Goal: Information Seeking & Learning: Learn about a topic

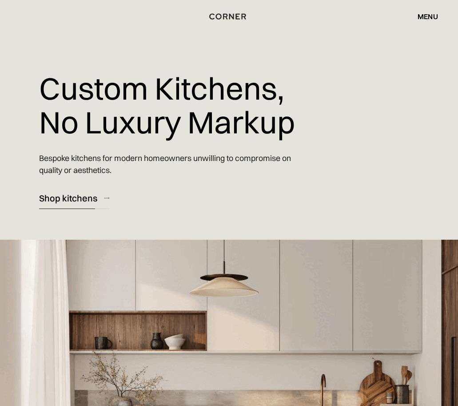
scroll to position [7, 0]
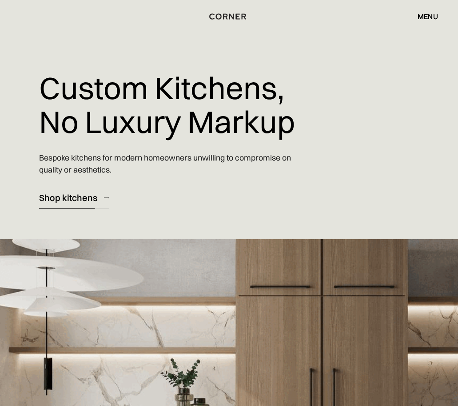
click at [84, 196] on div "Shop kitchens" at bounding box center [68, 198] width 58 height 12
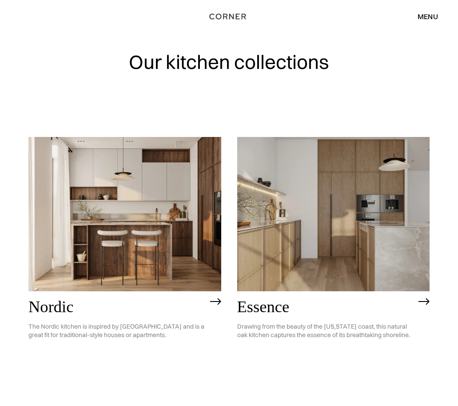
click at [321, 198] on img at bounding box center [333, 214] width 193 height 154
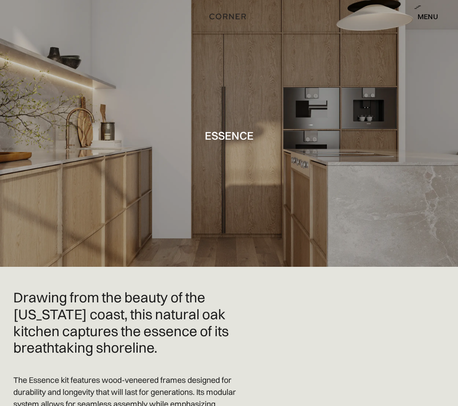
click at [148, 185] on div at bounding box center [229, 133] width 458 height 267
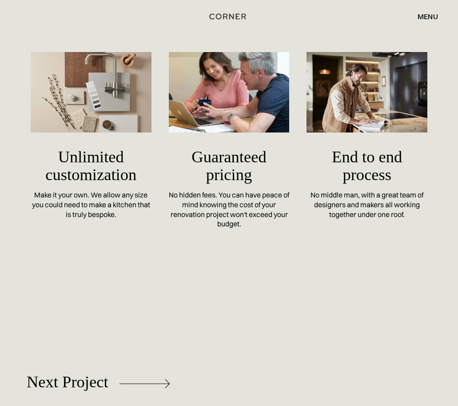
scroll to position [3428, 0]
click at [66, 95] on img at bounding box center [91, 92] width 121 height 80
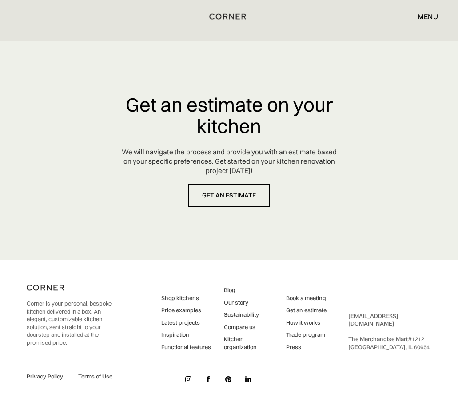
scroll to position [3861, 0]
click at [185, 323] on link "Latest projects" at bounding box center [186, 323] width 50 height 8
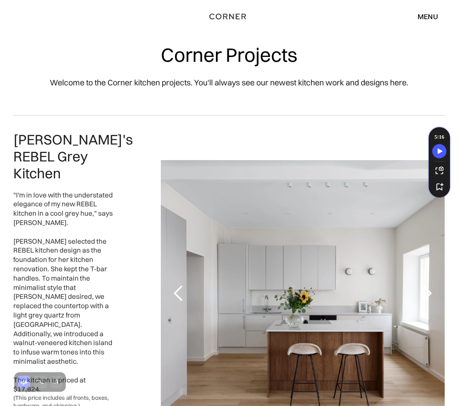
click at [433, 285] on div "next slide" at bounding box center [427, 294] width 18 height 18
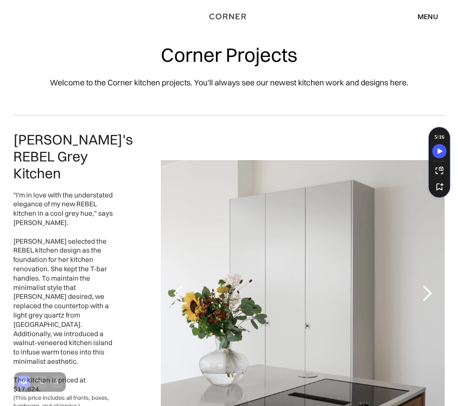
click at [431, 285] on div "next slide" at bounding box center [427, 294] width 18 height 18
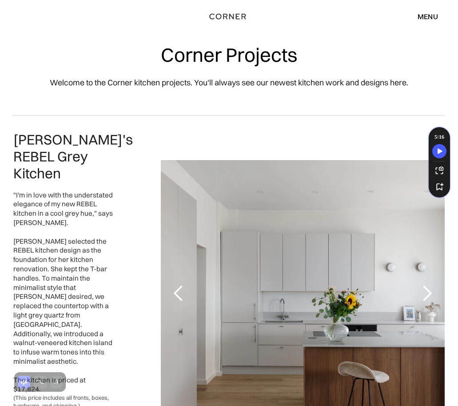
click at [431, 285] on div "next slide" at bounding box center [427, 294] width 18 height 18
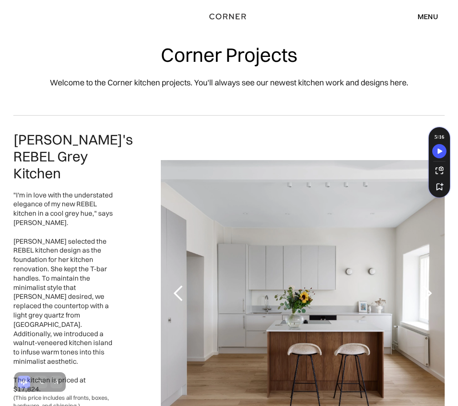
click at [431, 285] on div "next slide" at bounding box center [427, 294] width 18 height 18
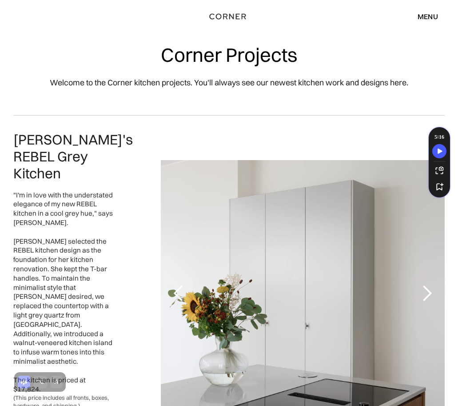
click at [431, 285] on div "next slide" at bounding box center [427, 294] width 18 height 18
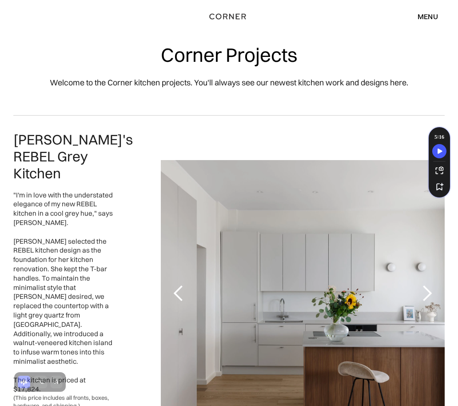
click at [431, 285] on div "next slide" at bounding box center [427, 294] width 18 height 18
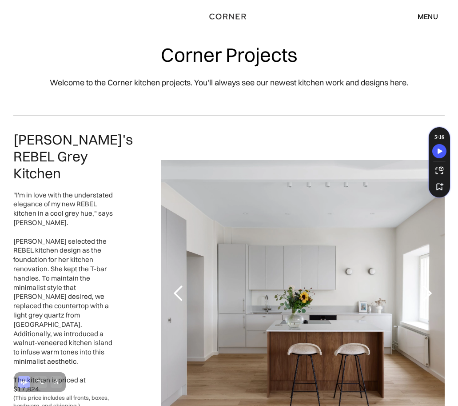
click at [431, 285] on div "next slide" at bounding box center [427, 294] width 18 height 18
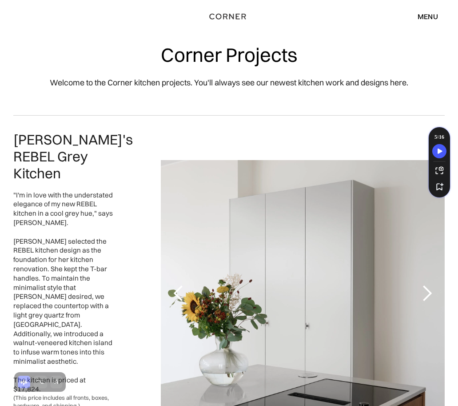
click at [431, 285] on div "next slide" at bounding box center [427, 294] width 18 height 18
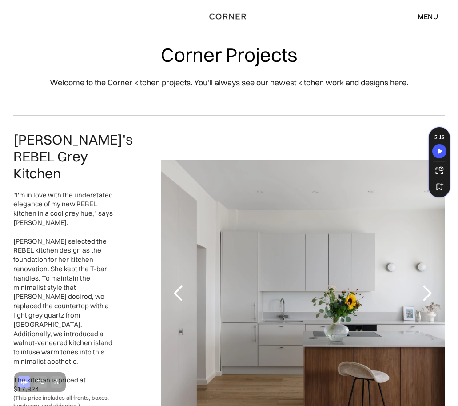
scroll to position [395, 0]
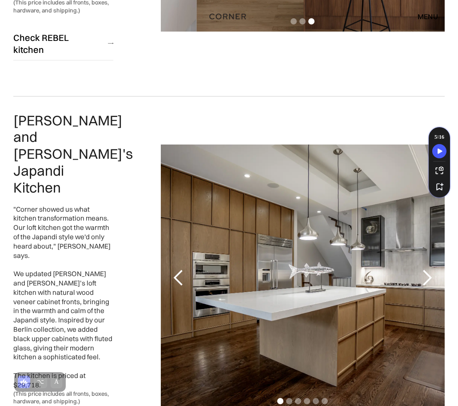
click at [308, 217] on div "1 of 6" at bounding box center [303, 277] width 284 height 267
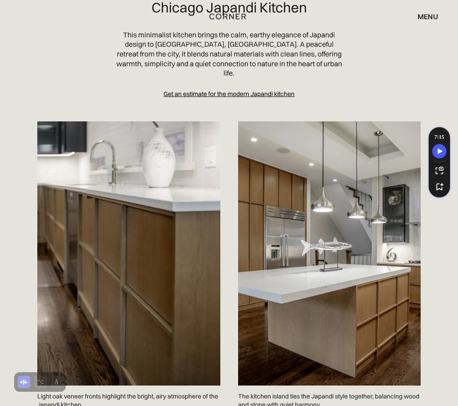
scroll to position [80, 0]
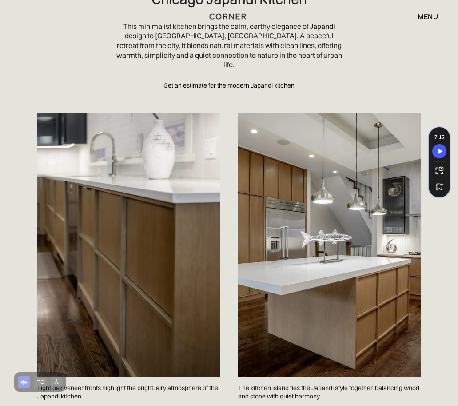
click at [283, 301] on img at bounding box center [329, 245] width 183 height 264
click at [108, 284] on img at bounding box center [128, 245] width 183 height 264
click at [288, 302] on img at bounding box center [329, 245] width 183 height 264
click at [389, 227] on img at bounding box center [329, 245] width 183 height 264
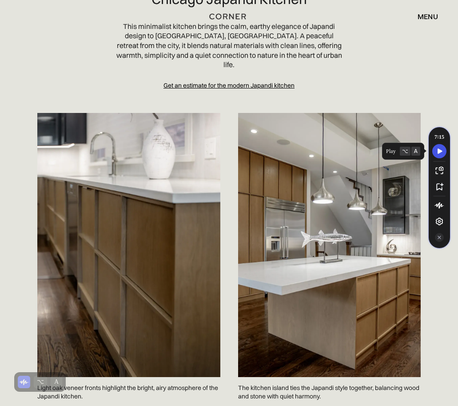
click at [441, 151] on icon "Speechify play button" at bounding box center [440, 150] width 5 height 5
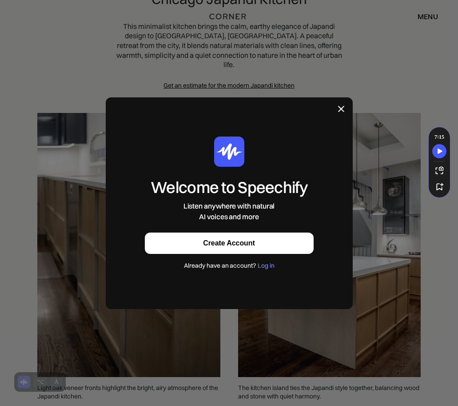
click at [346, 104] on icon at bounding box center [341, 108] width 9 height 9
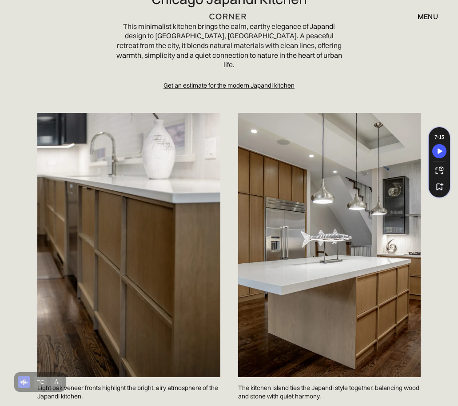
click at [385, 236] on img at bounding box center [329, 245] width 183 height 264
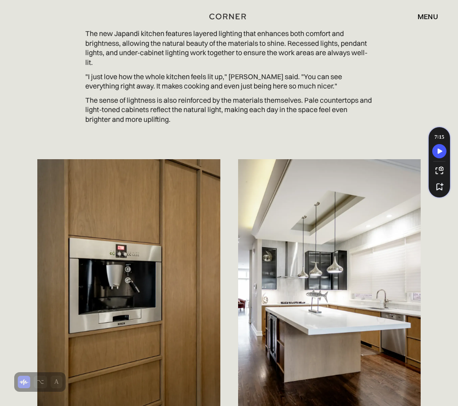
scroll to position [2198, 0]
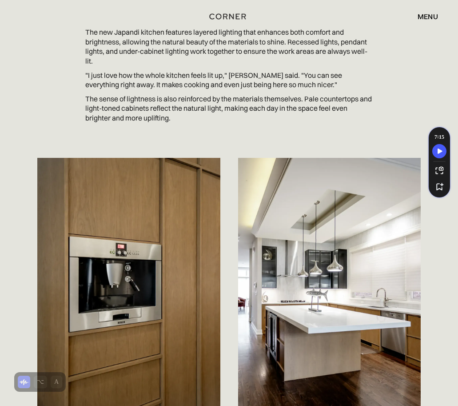
click at [424, 15] on div "menu" at bounding box center [428, 16] width 20 height 7
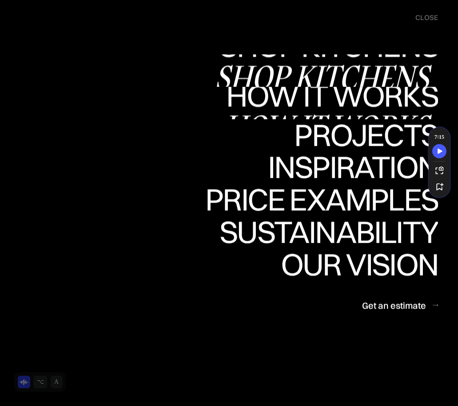
click at [364, 79] on div "Shop Kitchens" at bounding box center [327, 76] width 224 height 31
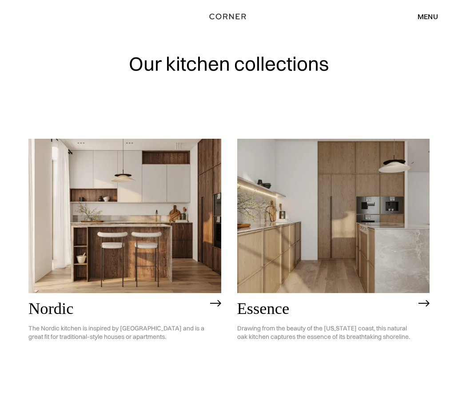
click at [330, 68] on div "Our kitchen collections" at bounding box center [228, 69] width 401 height 139
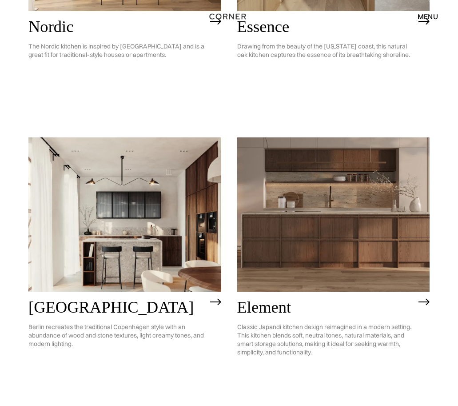
scroll to position [325, 0]
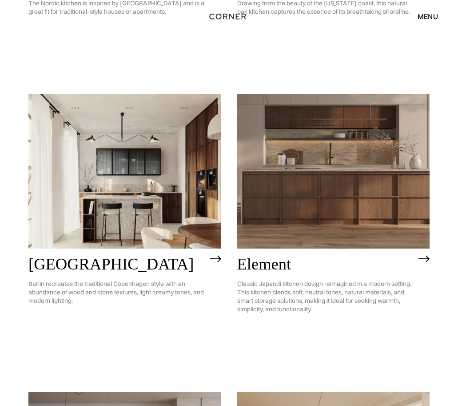
click at [327, 235] on img at bounding box center [333, 171] width 193 height 154
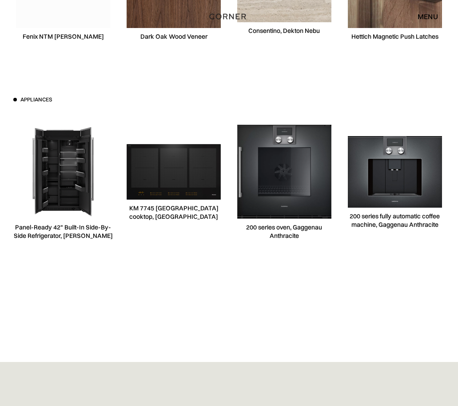
scroll to position [2671, 0]
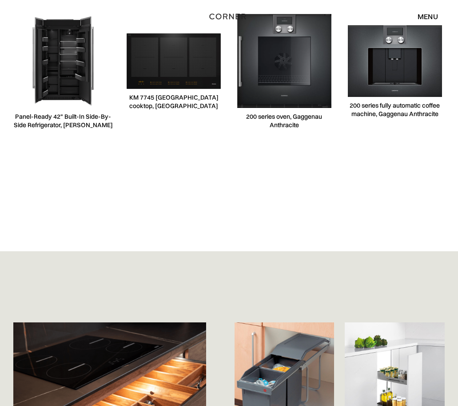
click at [59, 70] on img at bounding box center [63, 61] width 94 height 94
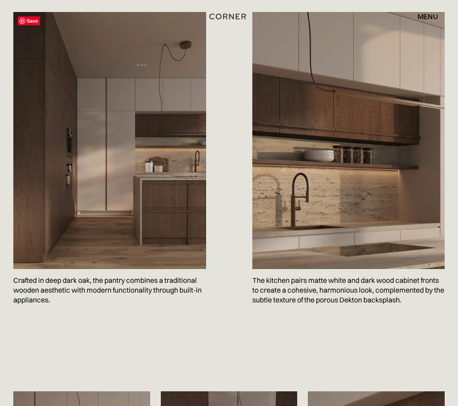
scroll to position [0, 0]
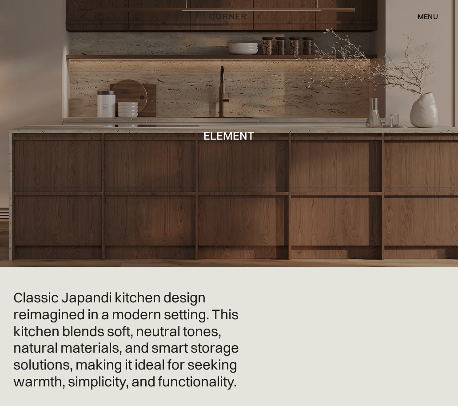
click at [430, 16] on div "menu" at bounding box center [428, 16] width 20 height 7
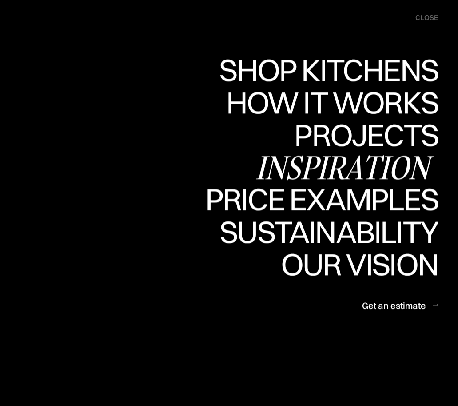
click at [365, 168] on div "Inspiration" at bounding box center [347, 167] width 183 height 31
